Goal: Information Seeking & Learning: Learn about a topic

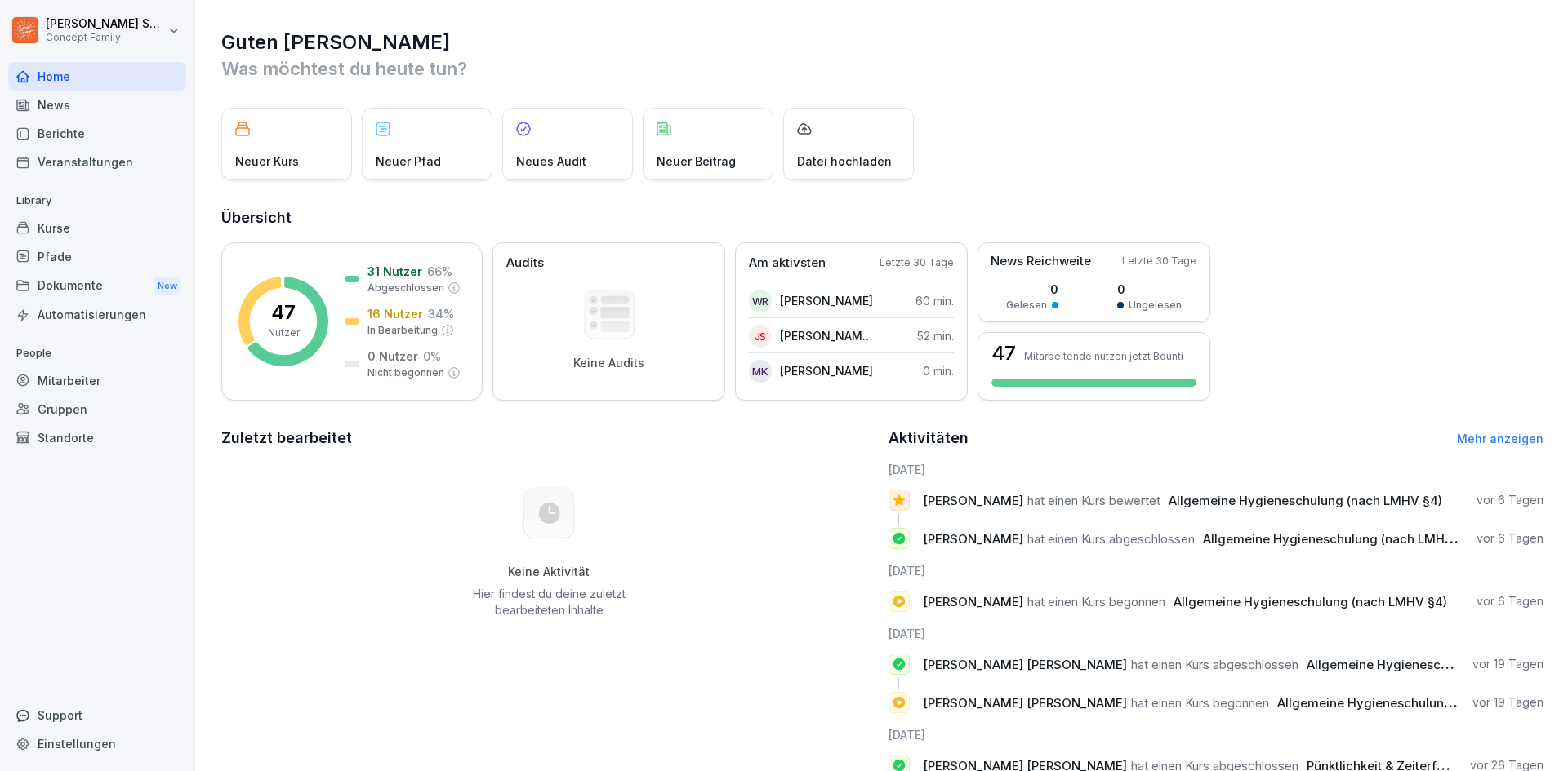
click at [108, 125] on div "Berichte" at bounding box center [96, 133] width 178 height 28
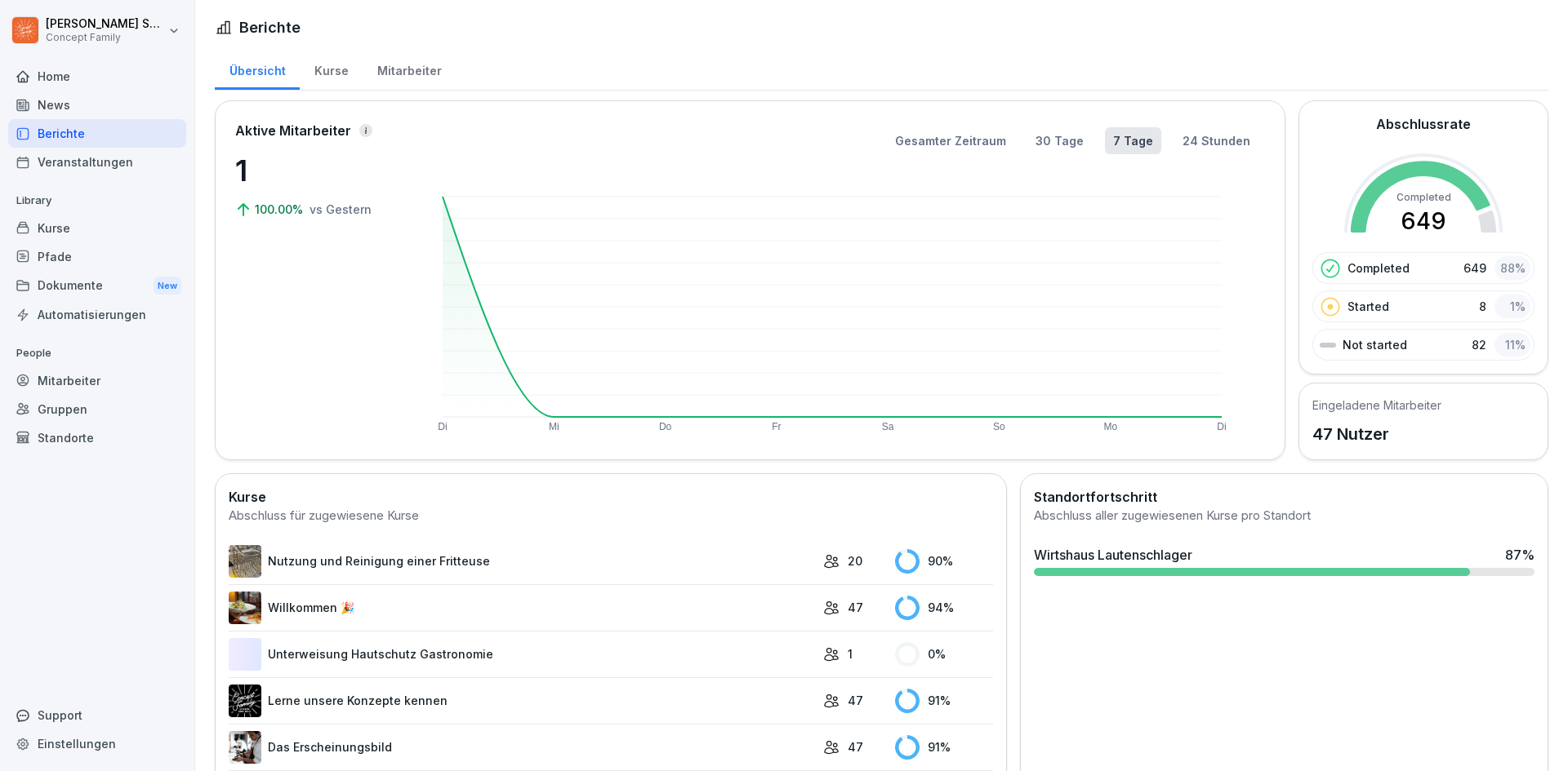
click at [338, 75] on div "Kurse" at bounding box center [331, 69] width 63 height 42
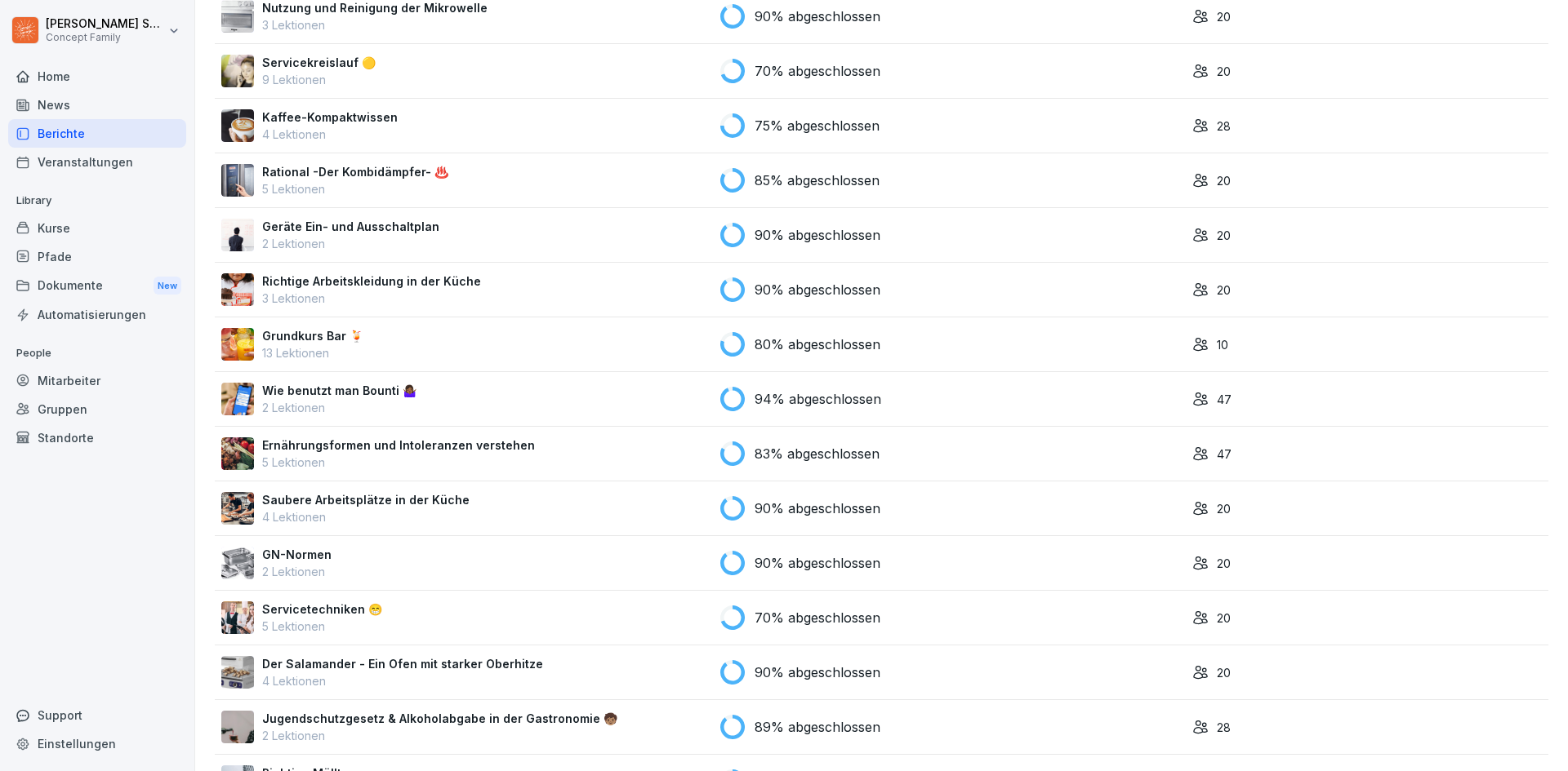
scroll to position [834, 0]
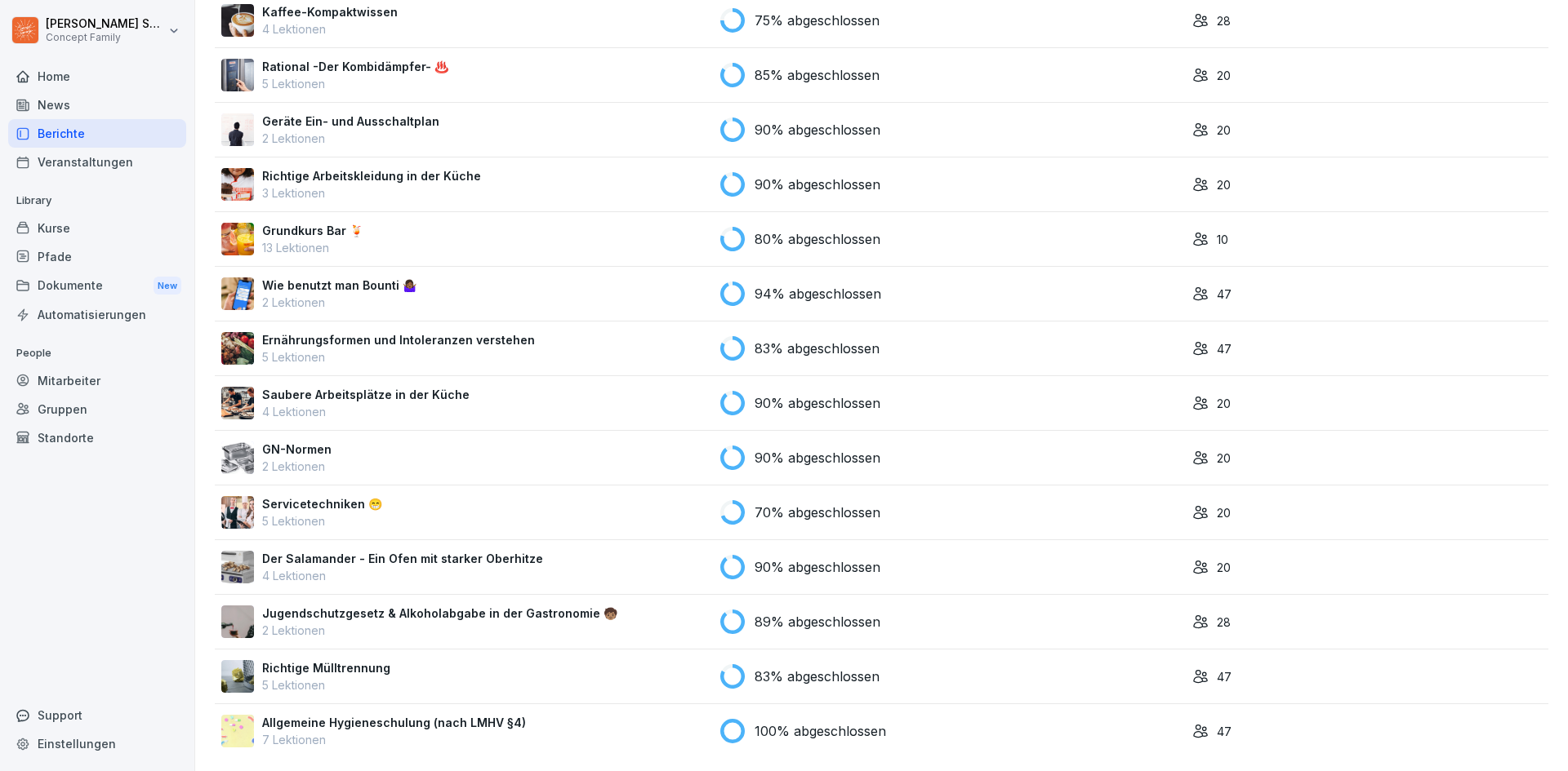
click at [358, 714] on p "Allgemeine Hygieneschulung (nach LMHV §4)" at bounding box center [394, 723] width 264 height 17
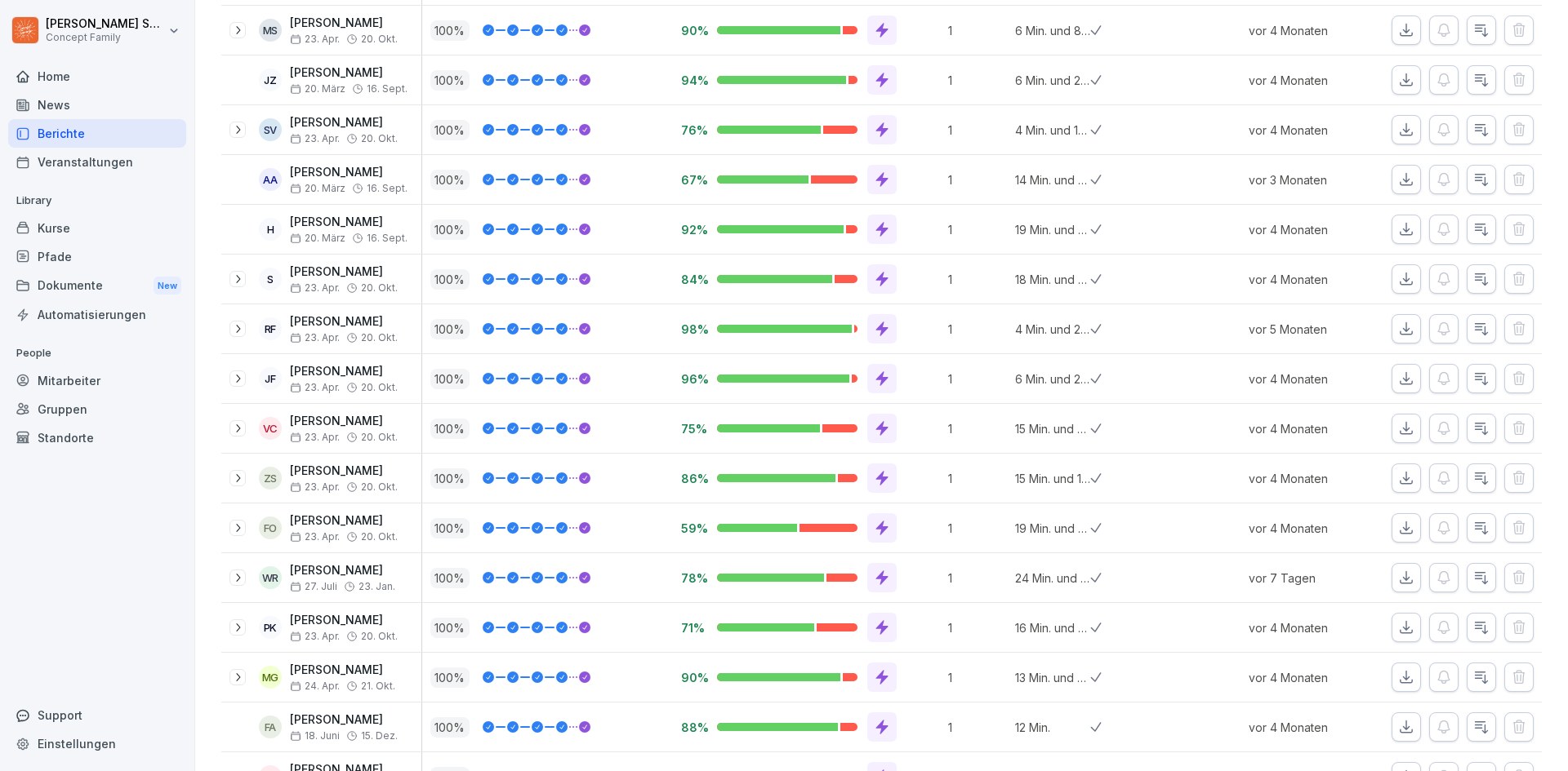
scroll to position [1105, 0]
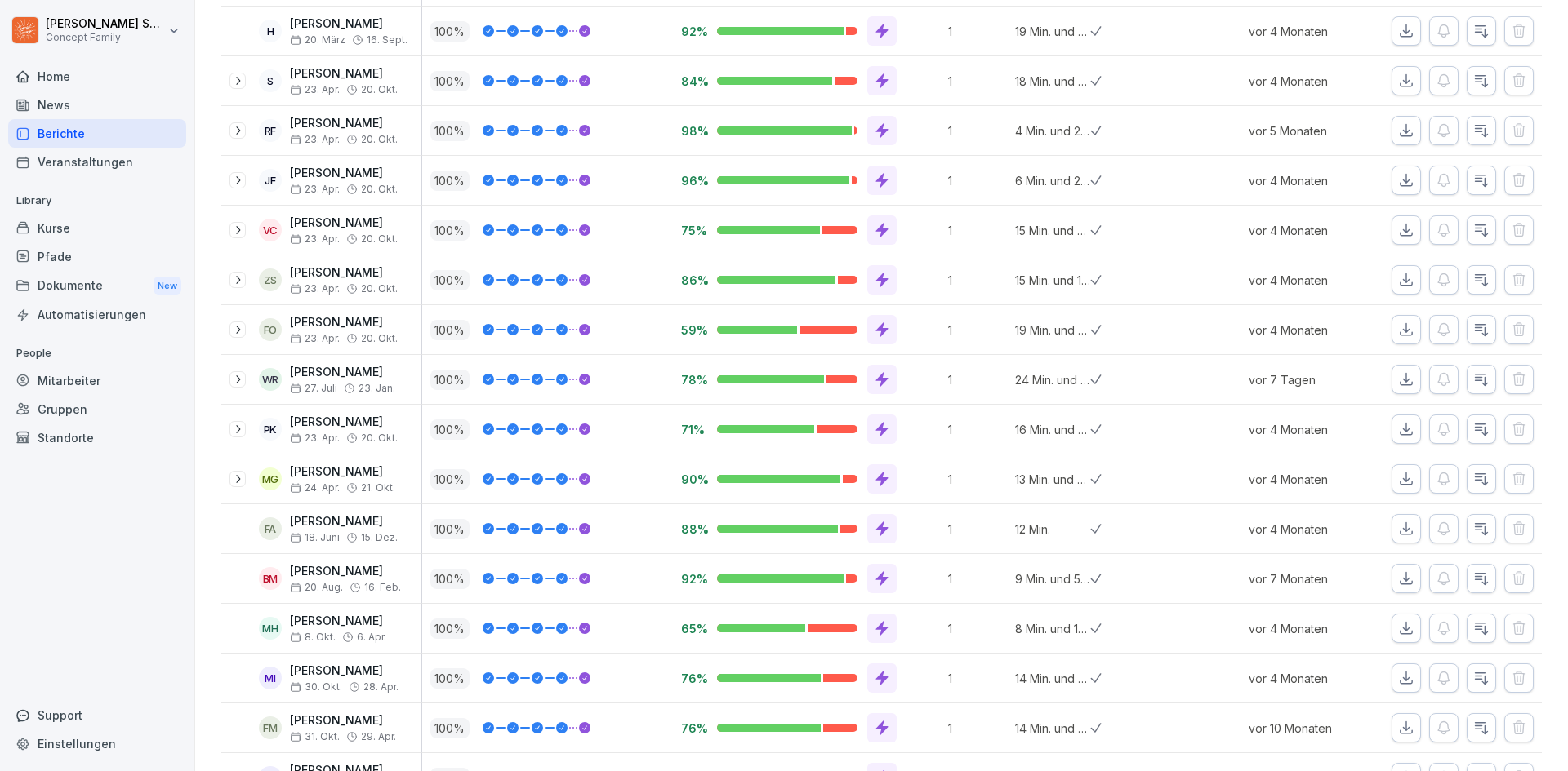
click at [238, 383] on icon at bounding box center [237, 379] width 13 height 13
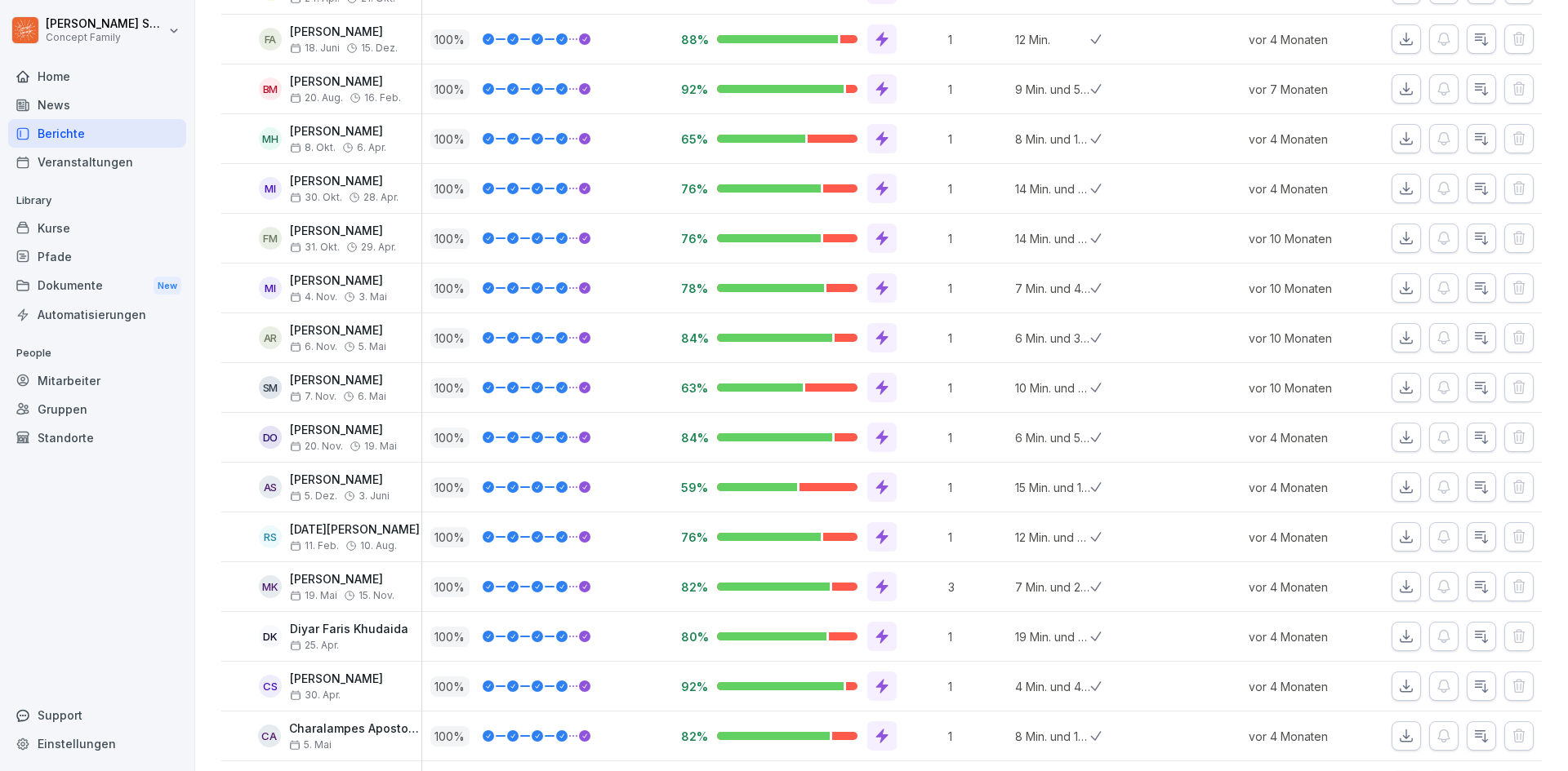
scroll to position [1253, 0]
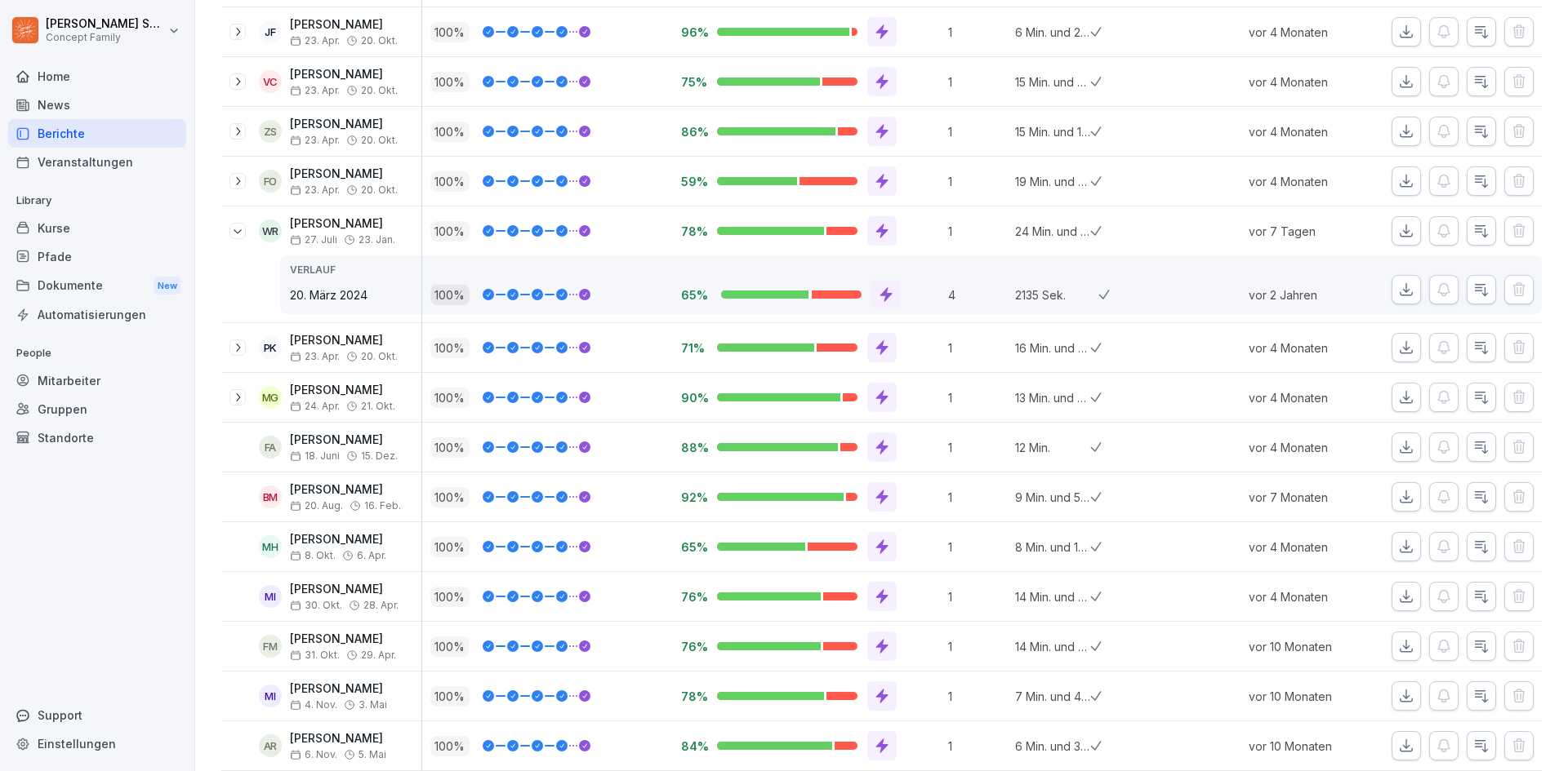
click at [236, 228] on icon at bounding box center [237, 230] width 13 height 13
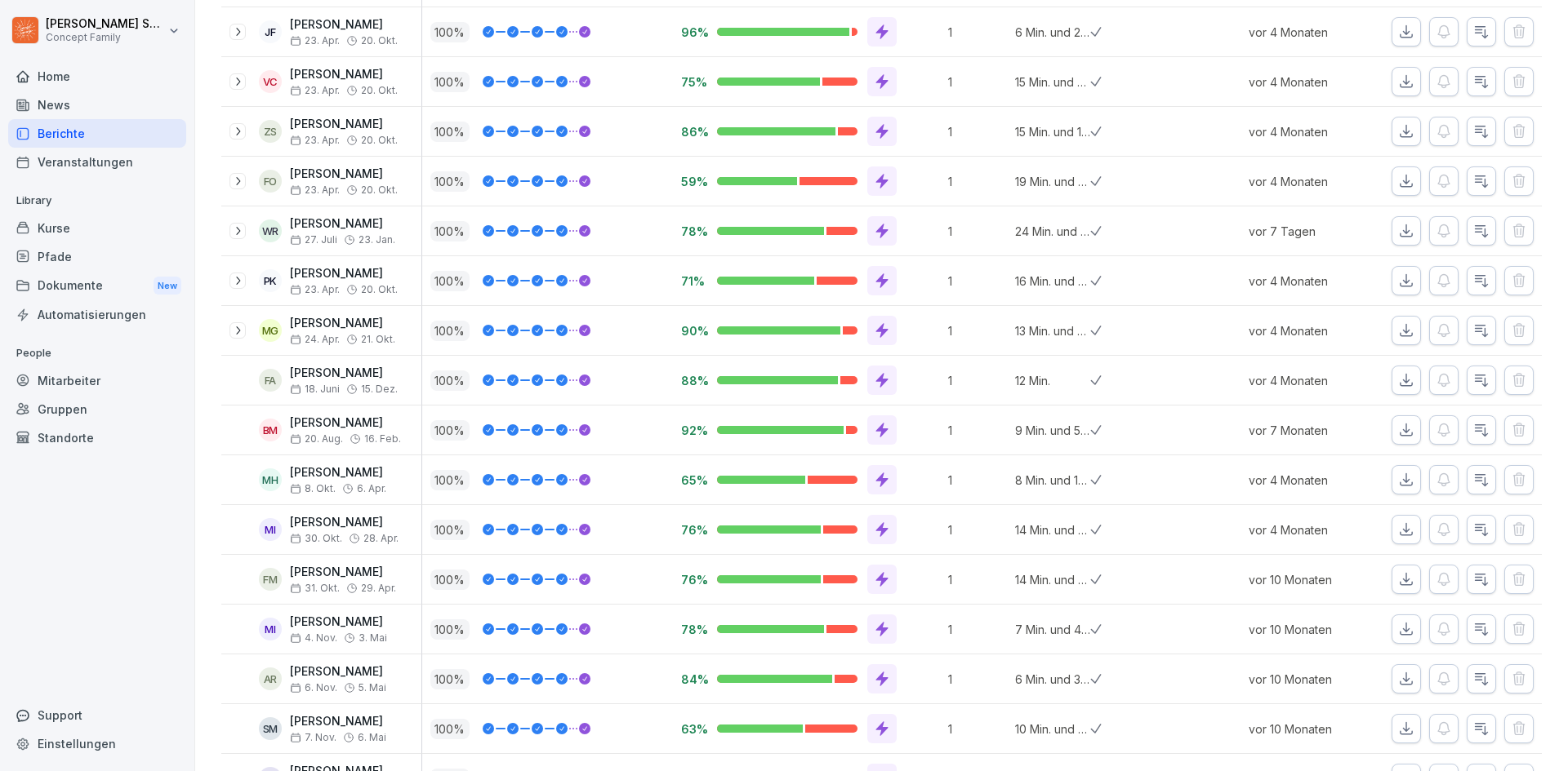
click at [282, 425] on div "BM Birgit Müller 20. Aug. 16. Feb." at bounding box center [325, 430] width 192 height 28
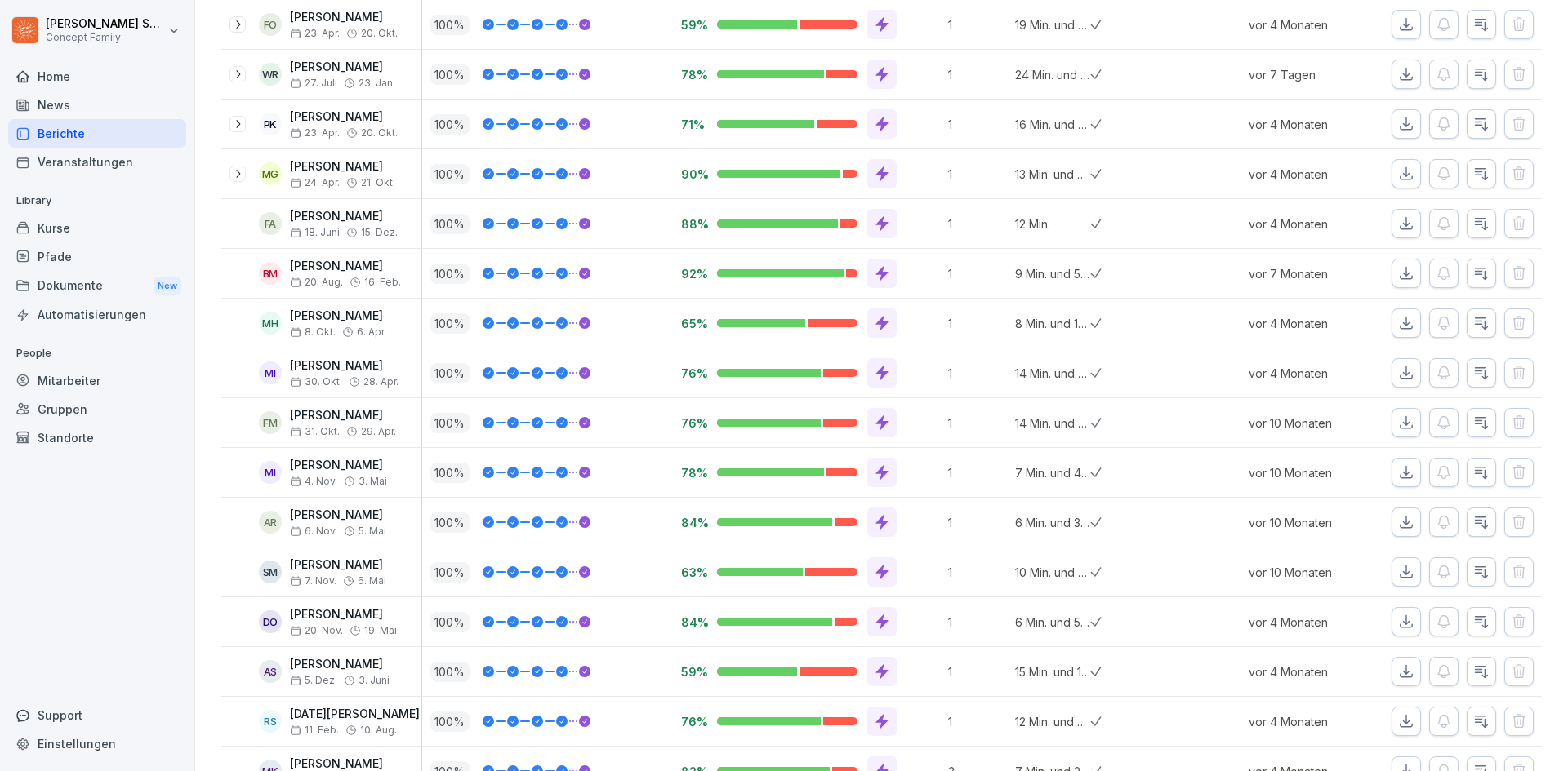
scroll to position [1661, 0]
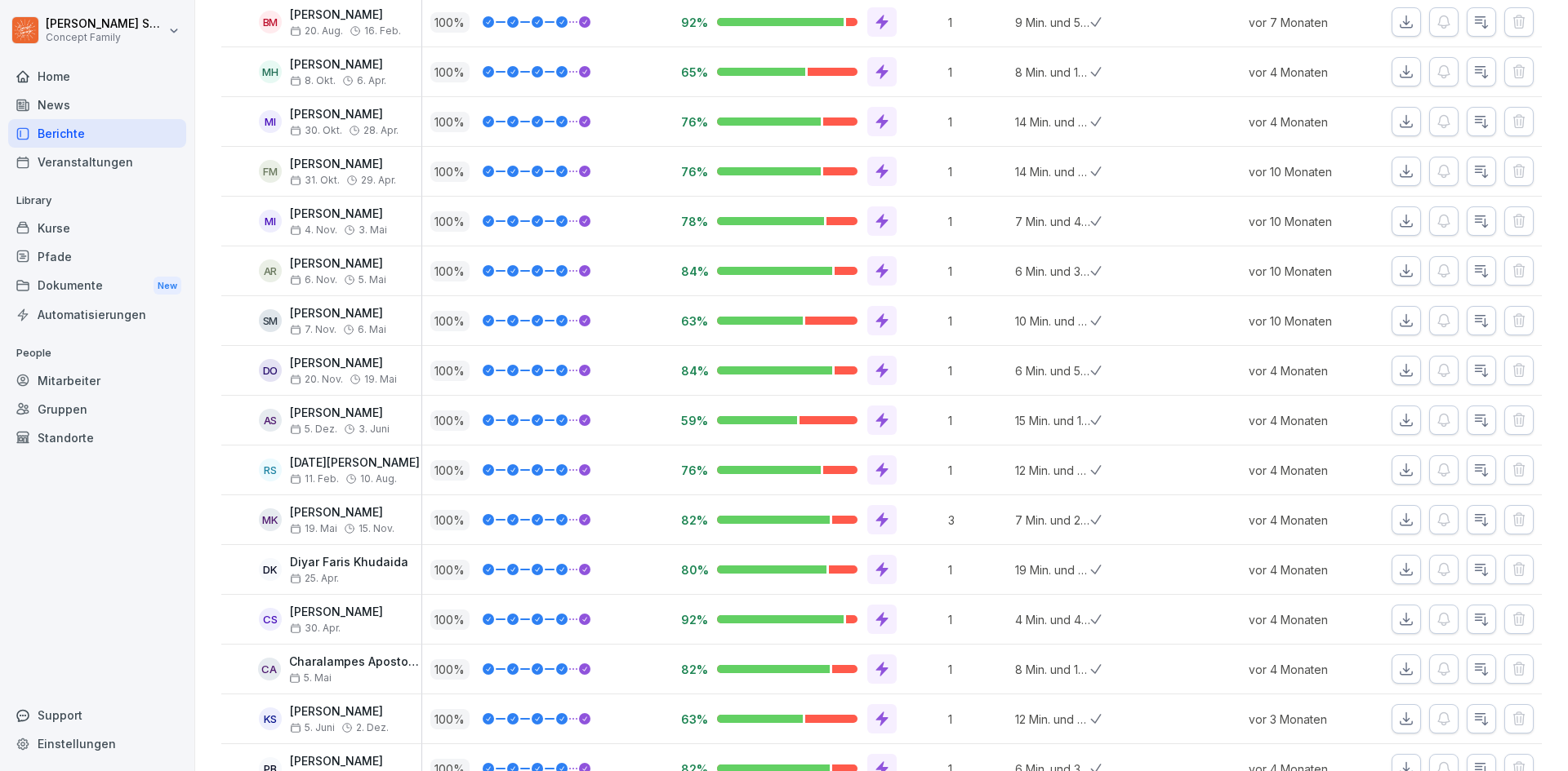
click at [70, 314] on div "Automatisierungen" at bounding box center [96, 314] width 178 height 28
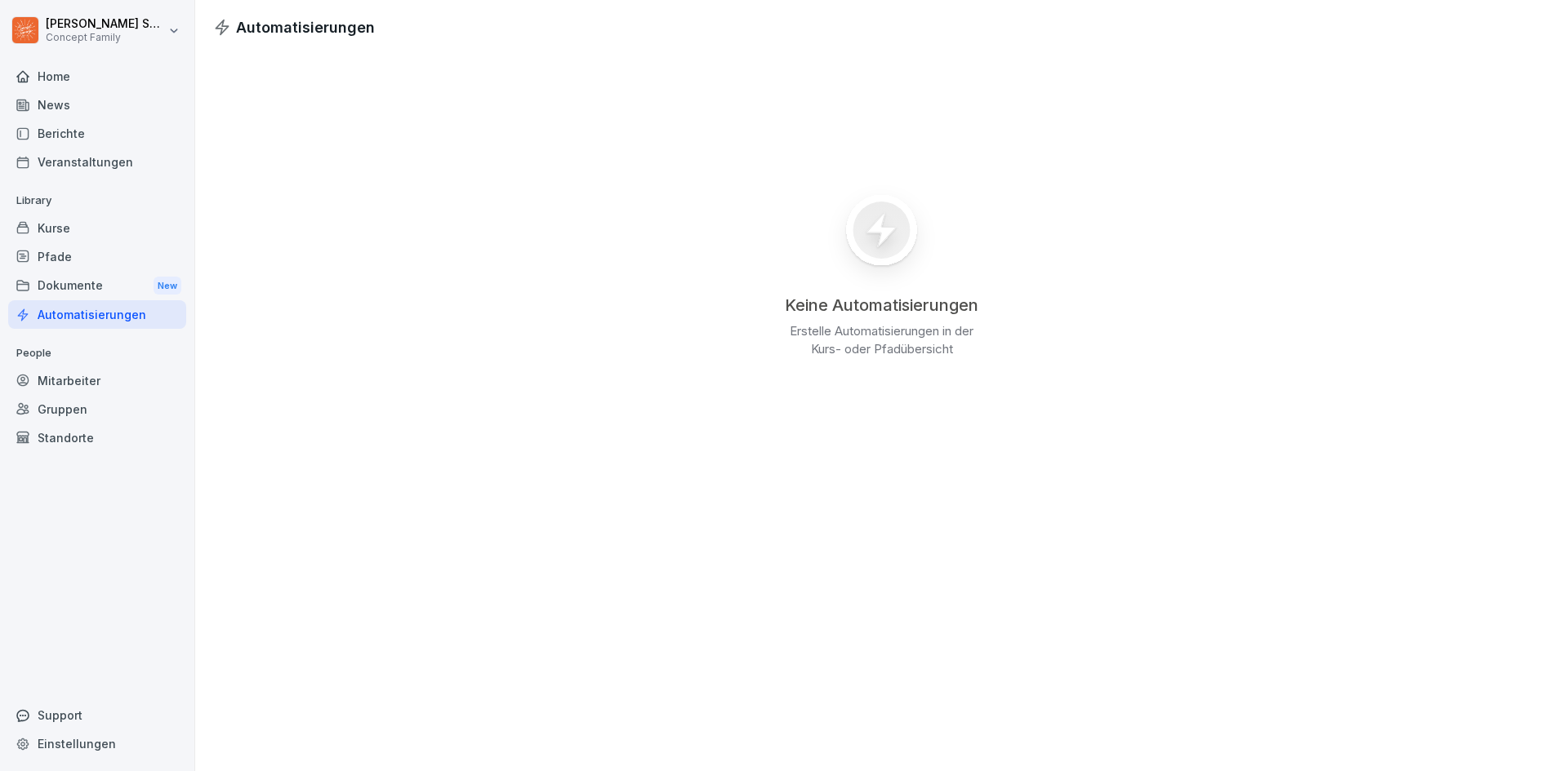
click at [68, 217] on div "Kurse" at bounding box center [96, 227] width 178 height 28
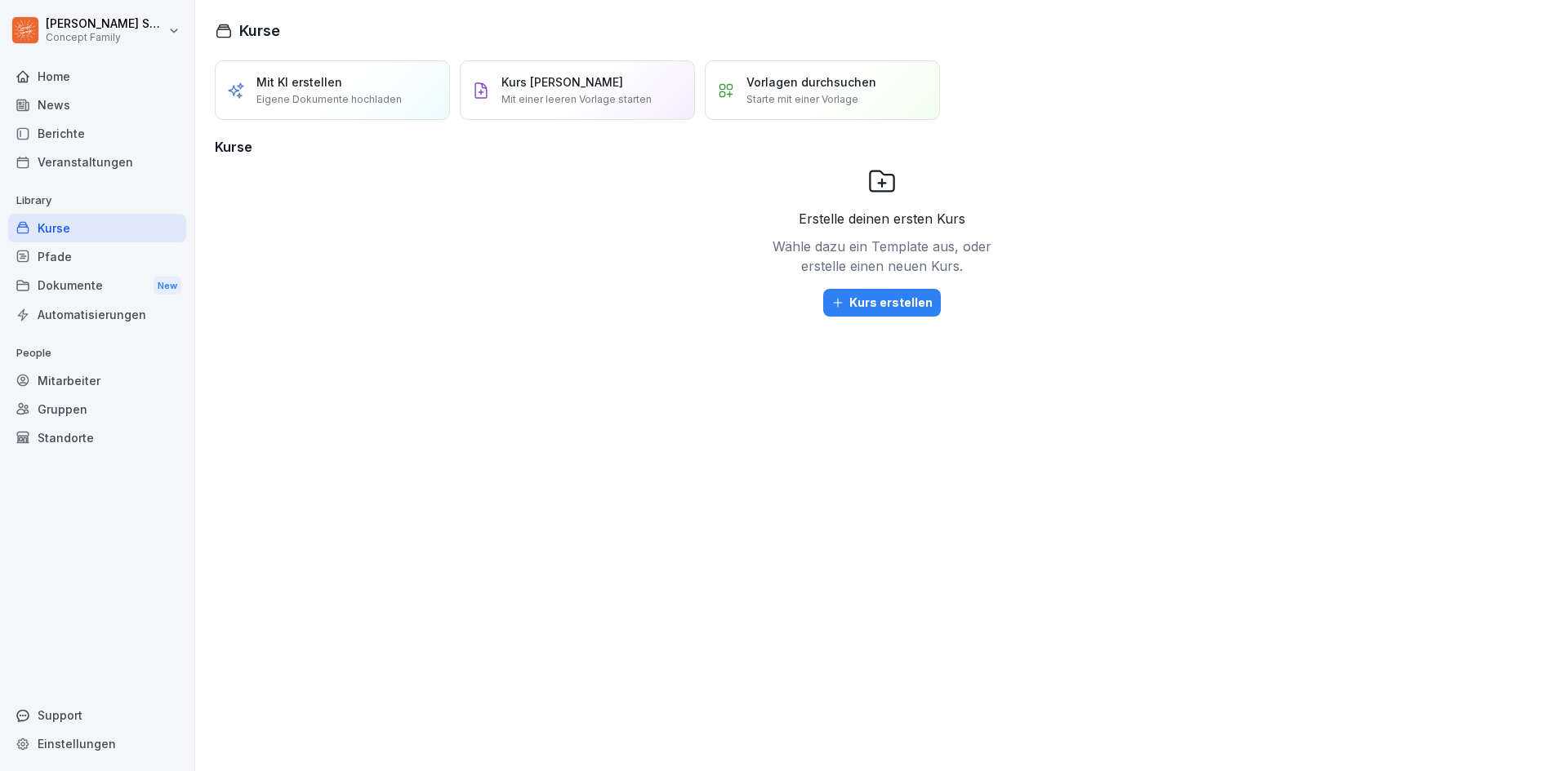
click at [73, 145] on div "Berichte" at bounding box center [96, 133] width 178 height 28
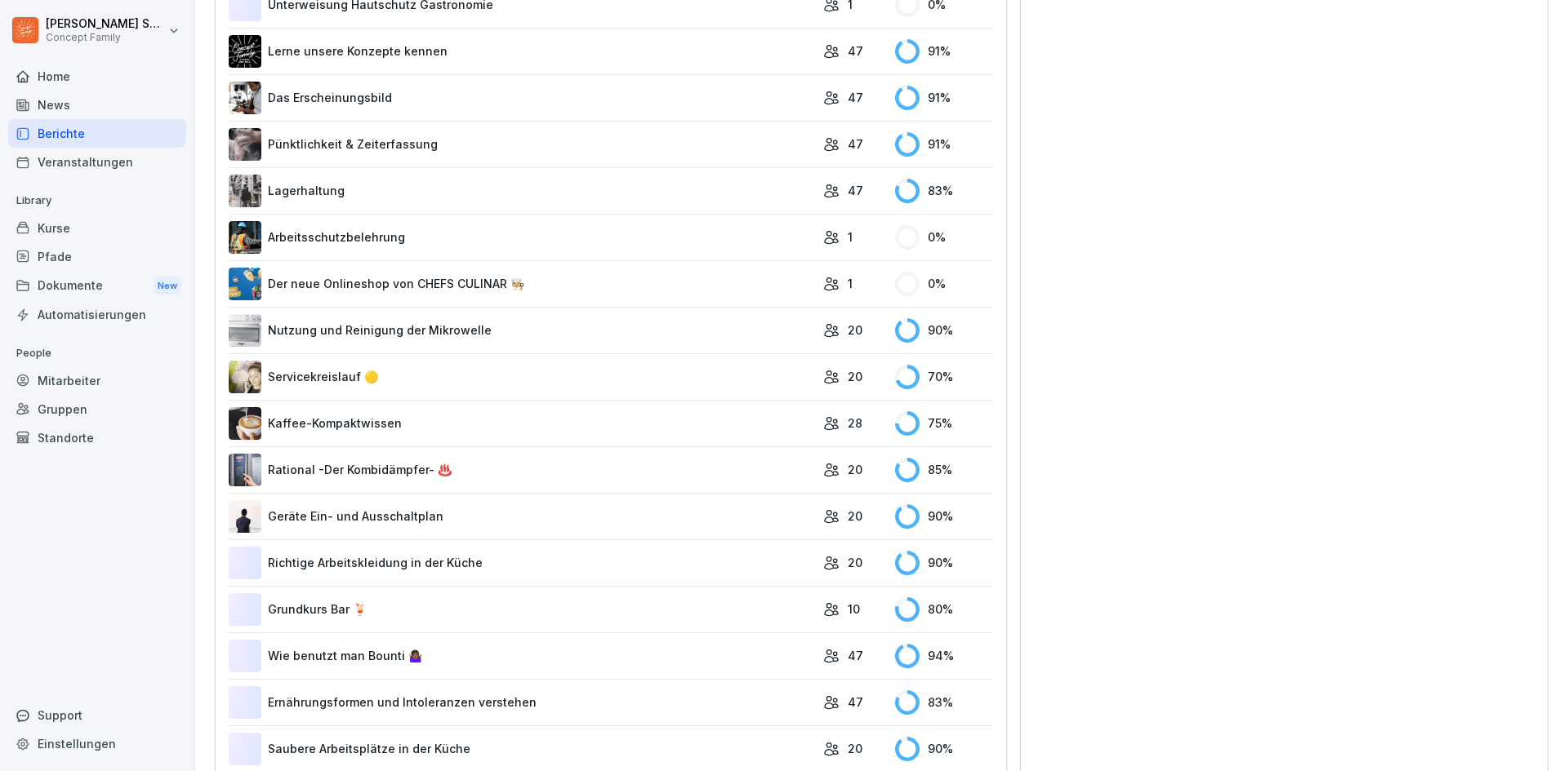
scroll to position [653, 0]
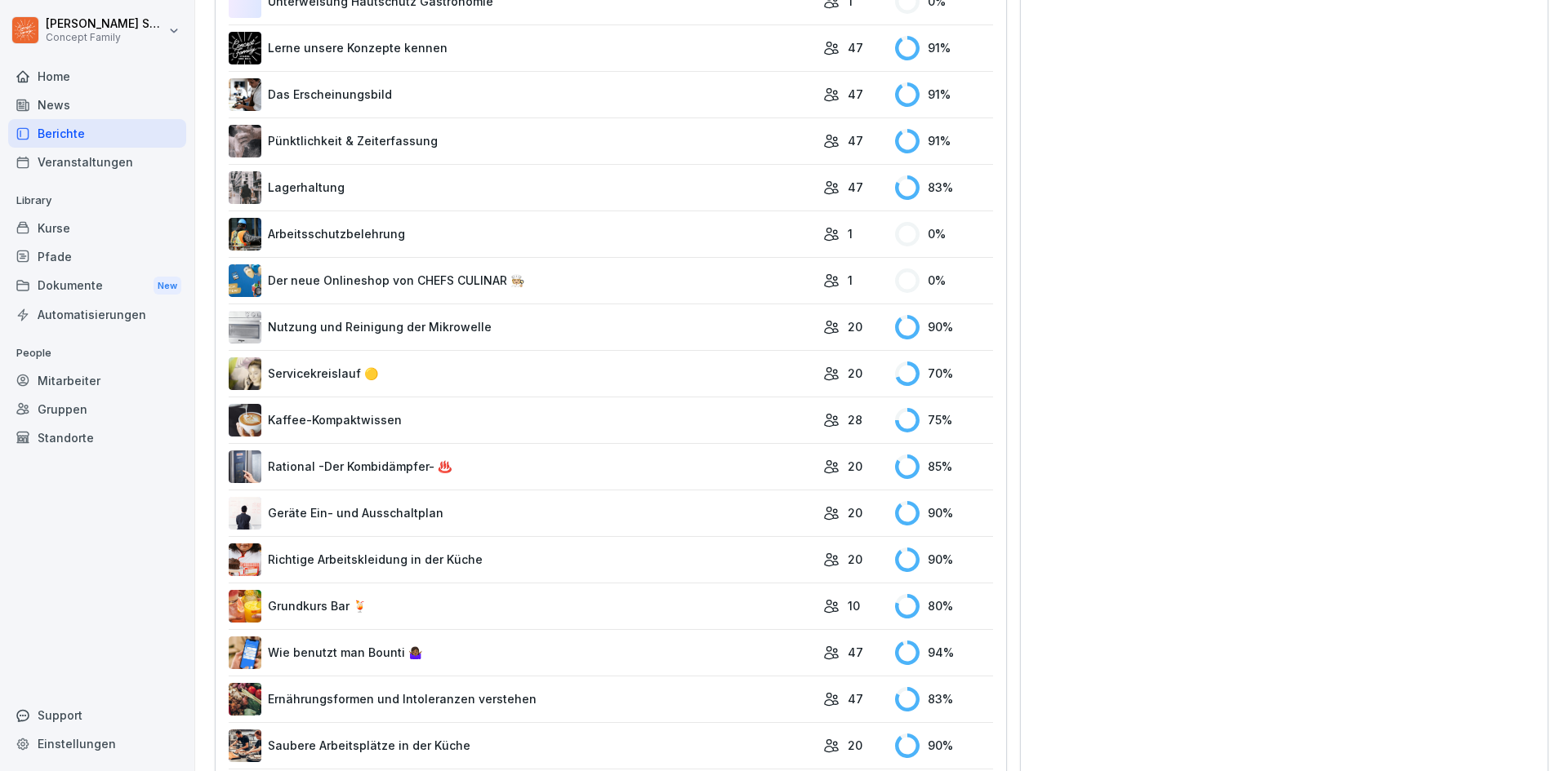
click at [319, 237] on link "Arbeitsschutzbelehrung" at bounding box center [522, 235] width 586 height 33
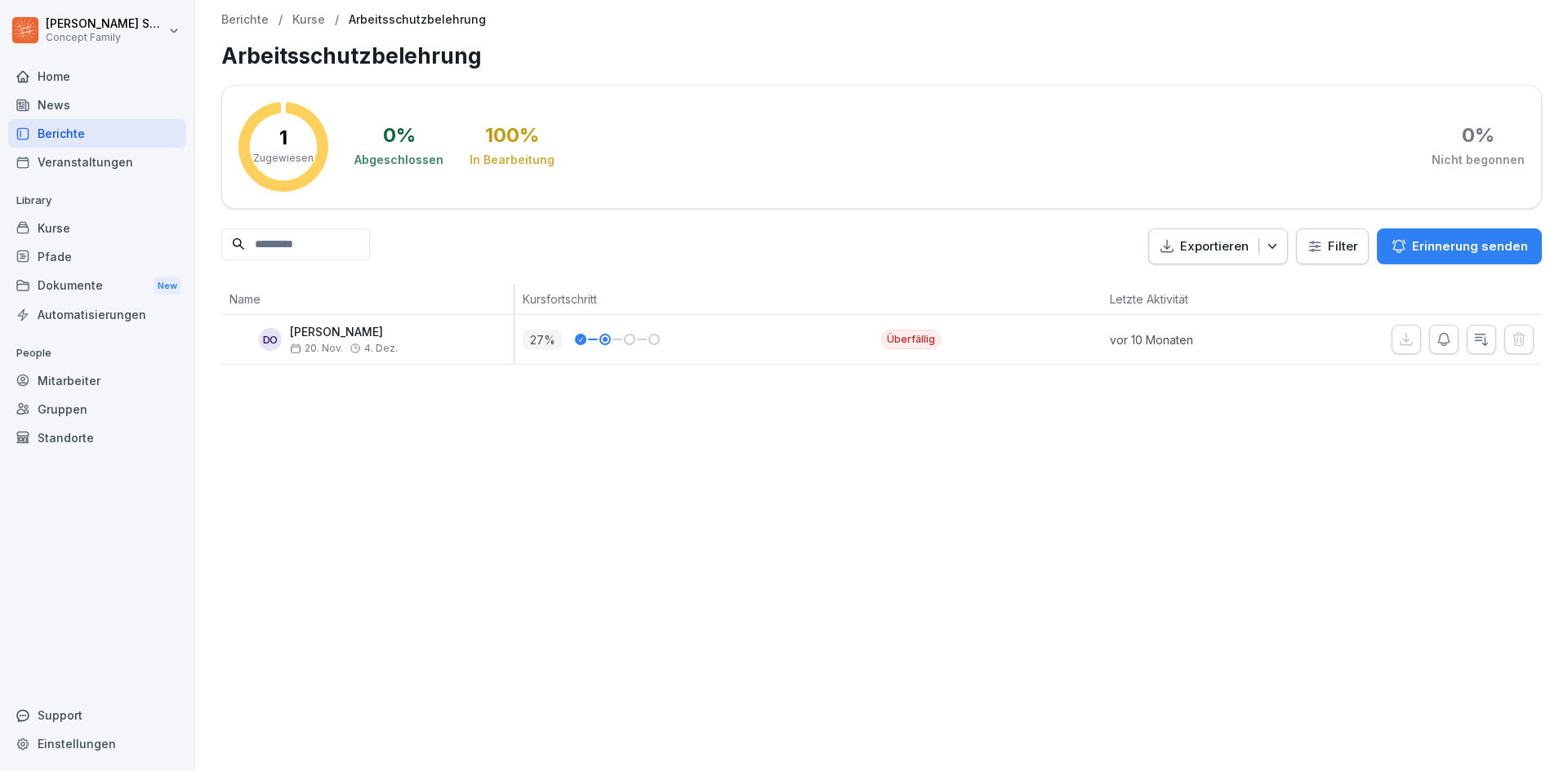
click at [44, 141] on div "Berichte" at bounding box center [96, 133] width 178 height 28
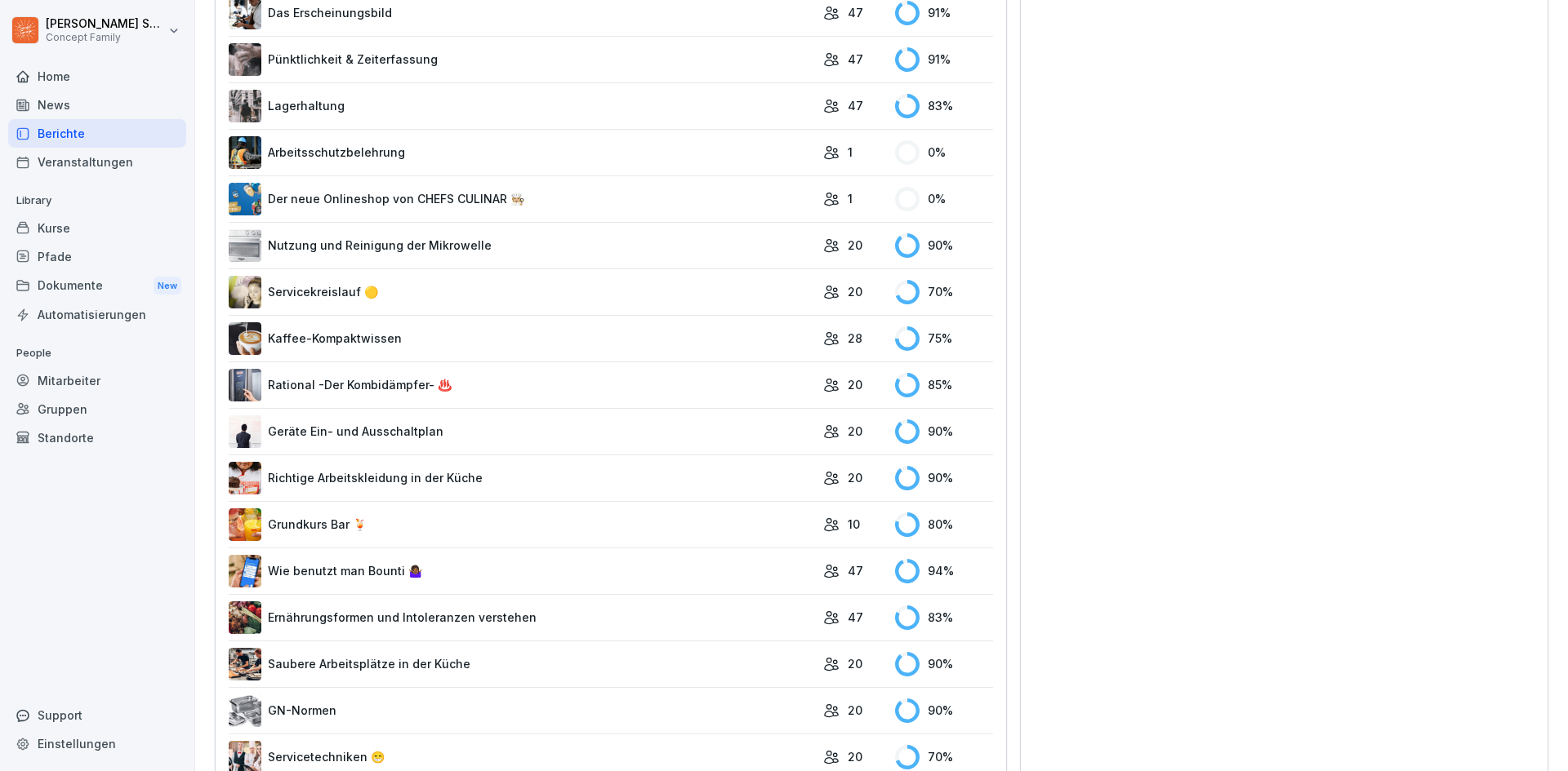
scroll to position [970, 0]
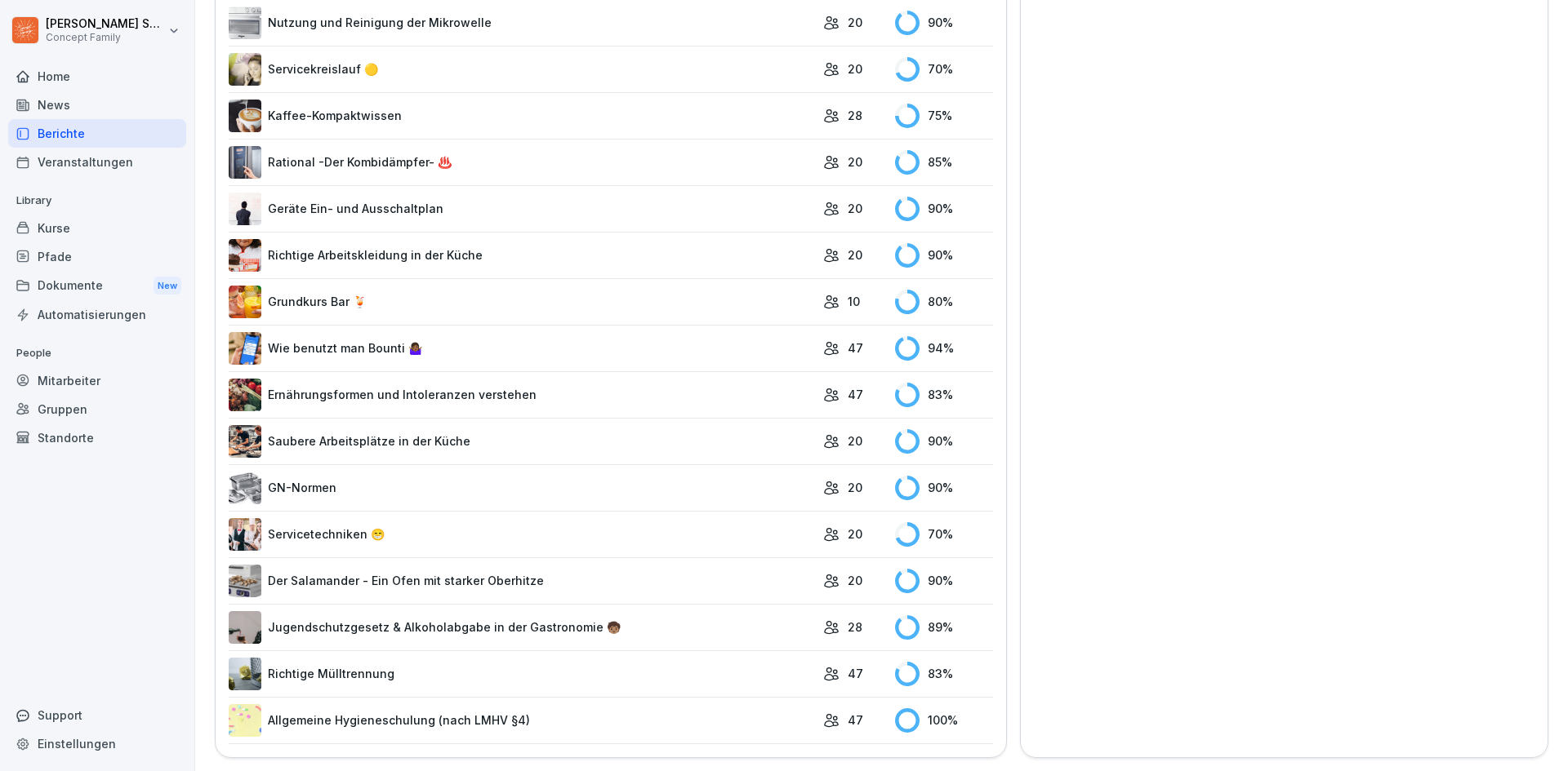
click at [419, 611] on link "Jugendschutzgesetz & Alkoholabgabe in der Gastronomie 🧒🏽" at bounding box center [522, 627] width 586 height 33
